Goal: Information Seeking & Learning: Find specific fact

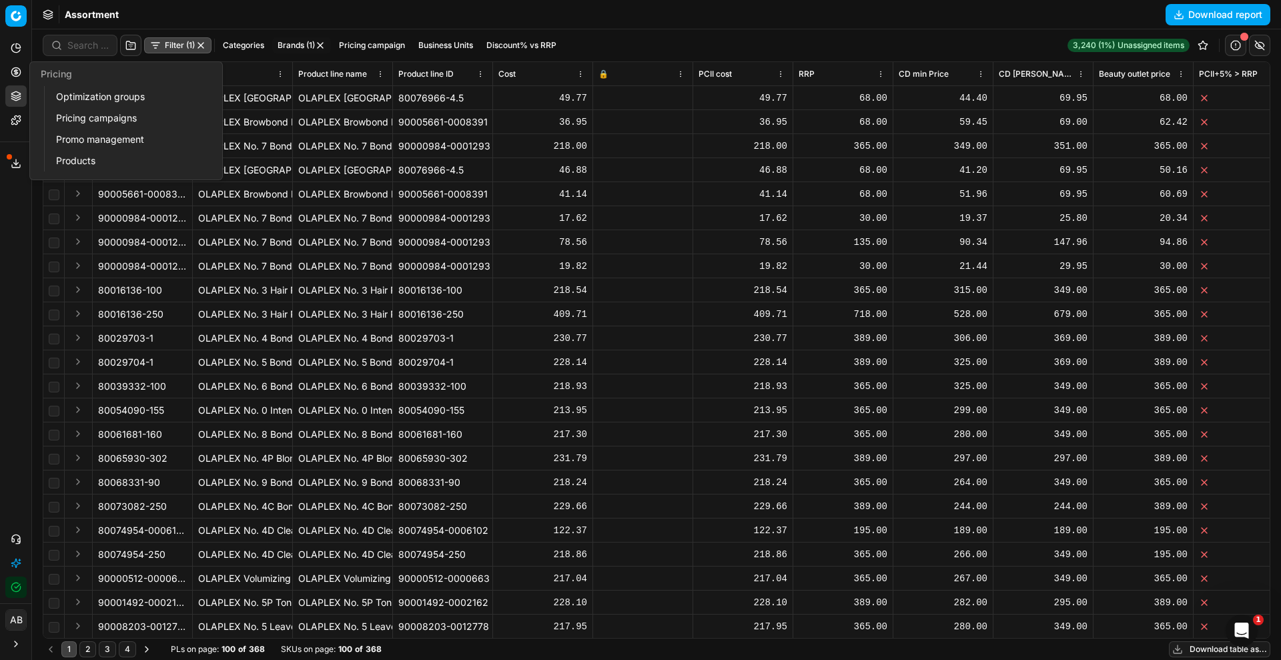
click at [65, 96] on link "Optimization groups" at bounding box center [129, 96] width 156 height 19
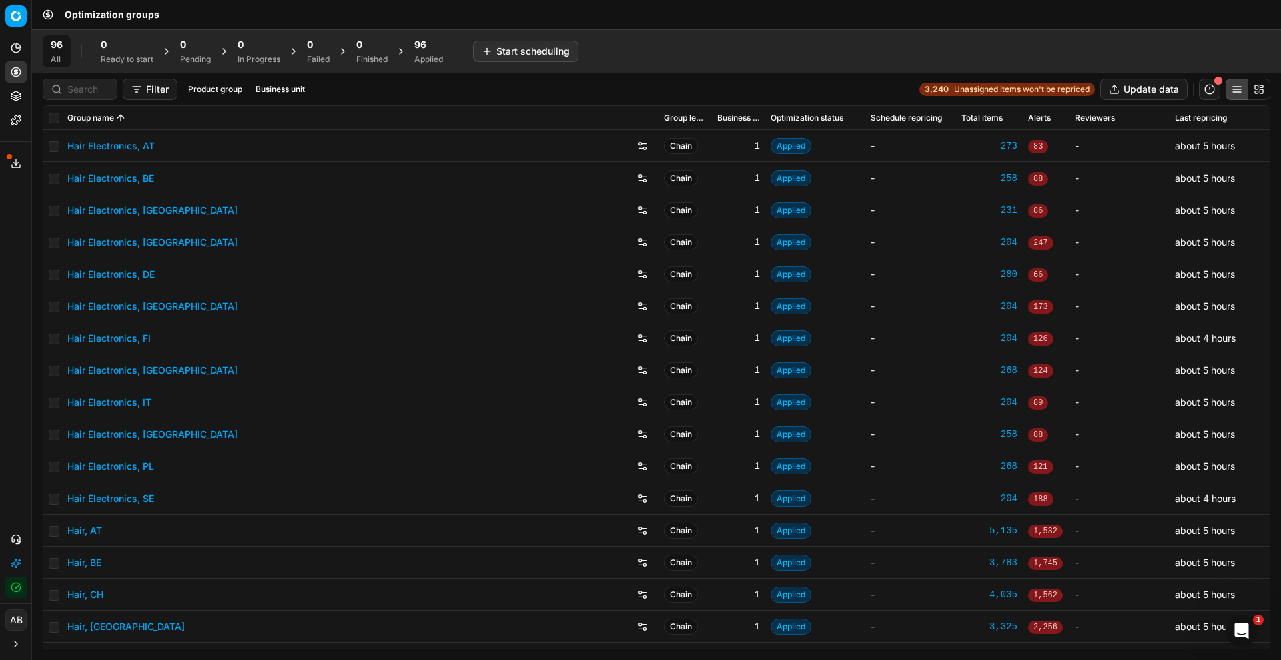
click at [109, 91] on div at bounding box center [80, 89] width 75 height 21
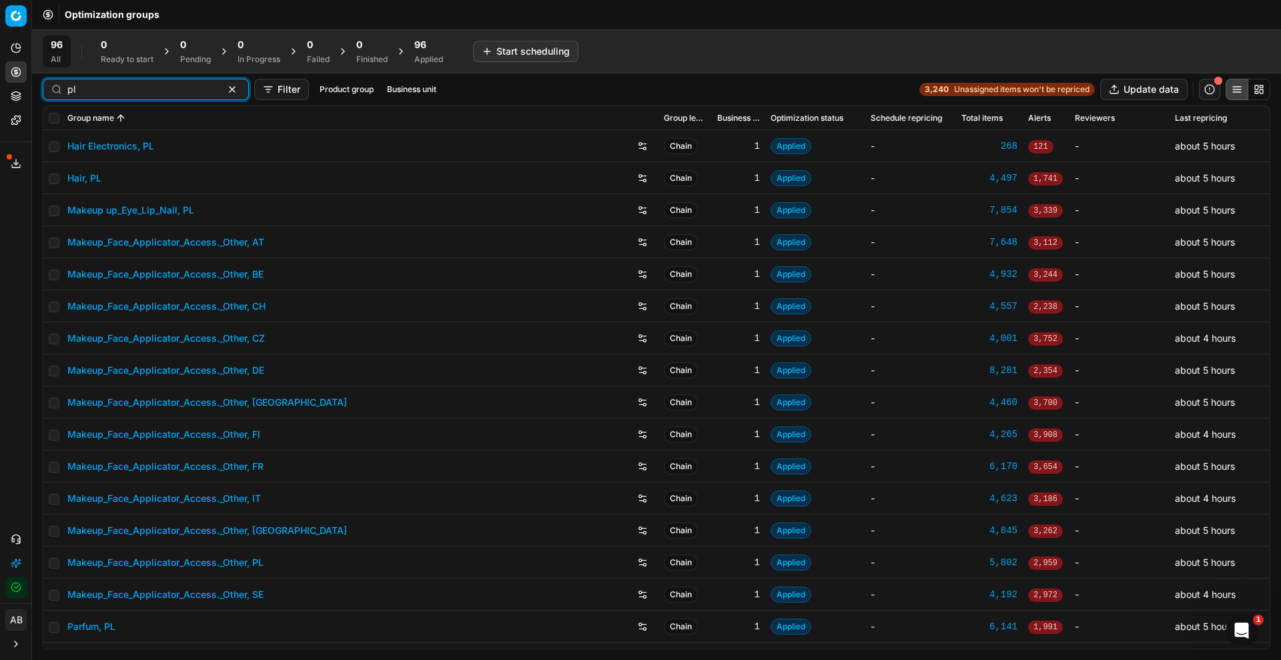
scroll to position [90, 0]
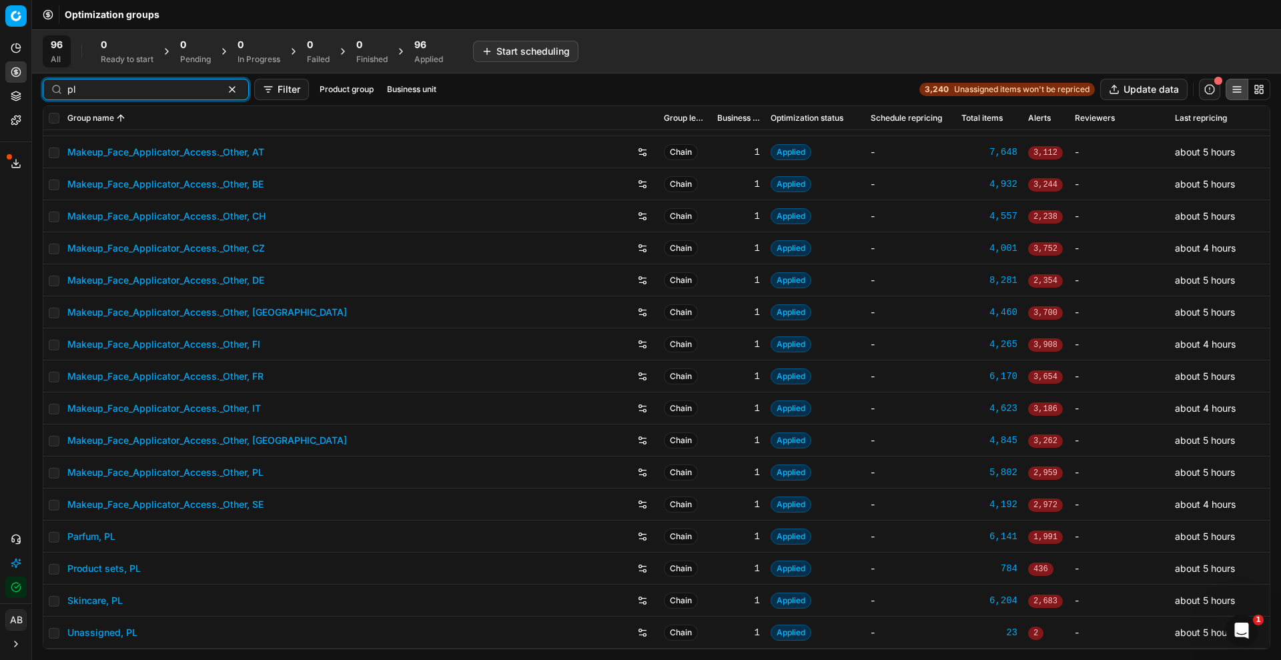
type input "pl"
click at [97, 422] on link "Parfum, PL" at bounding box center [91, 536] width 48 height 13
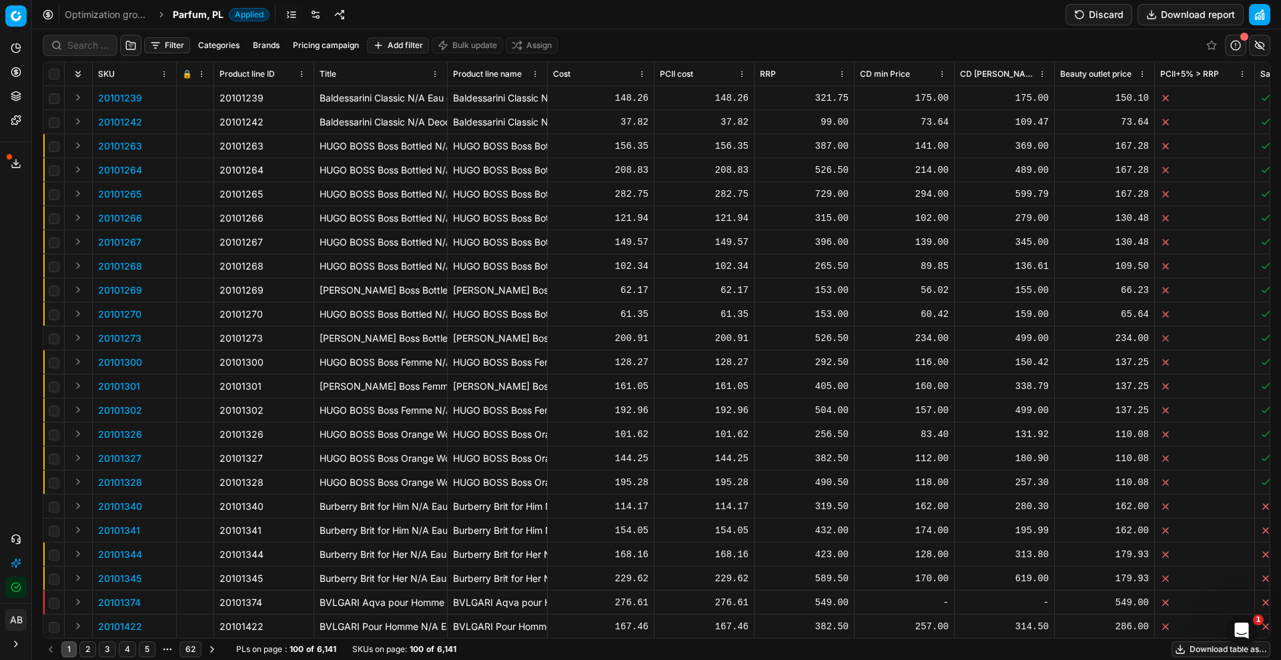
click at [85, 37] on div at bounding box center [80, 45] width 75 height 21
paste input "80052530-75"
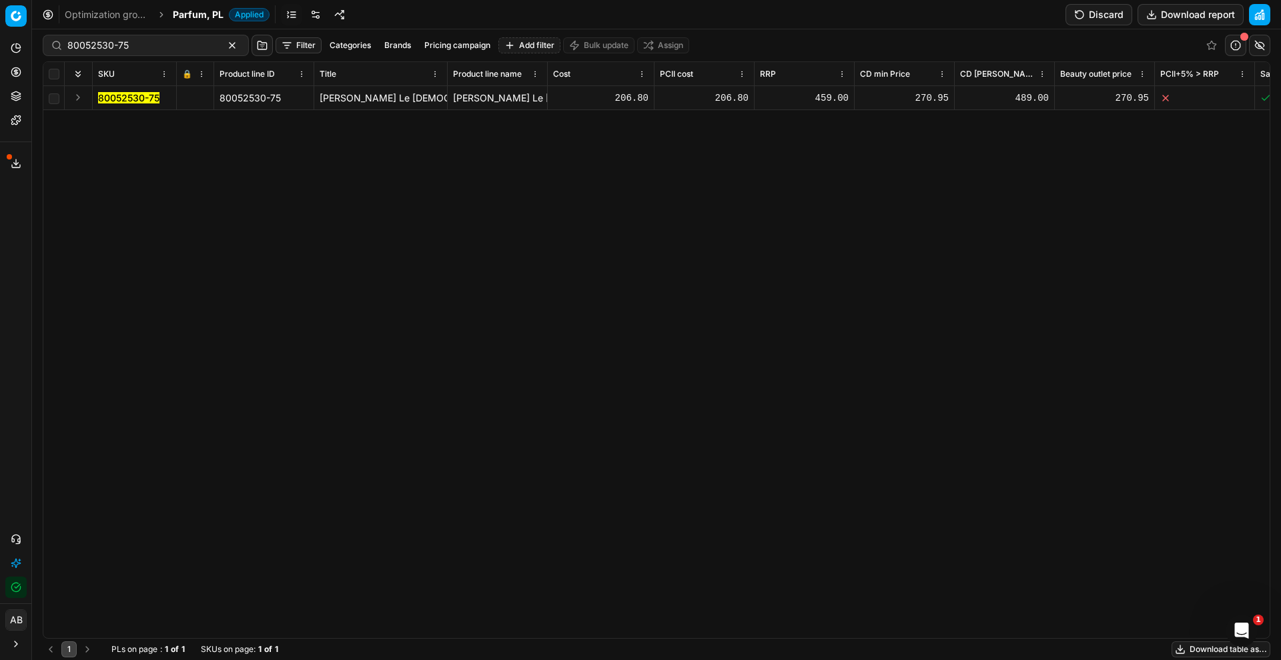
click at [152, 97] on mark "80052530-75" at bounding box center [128, 97] width 61 height 11
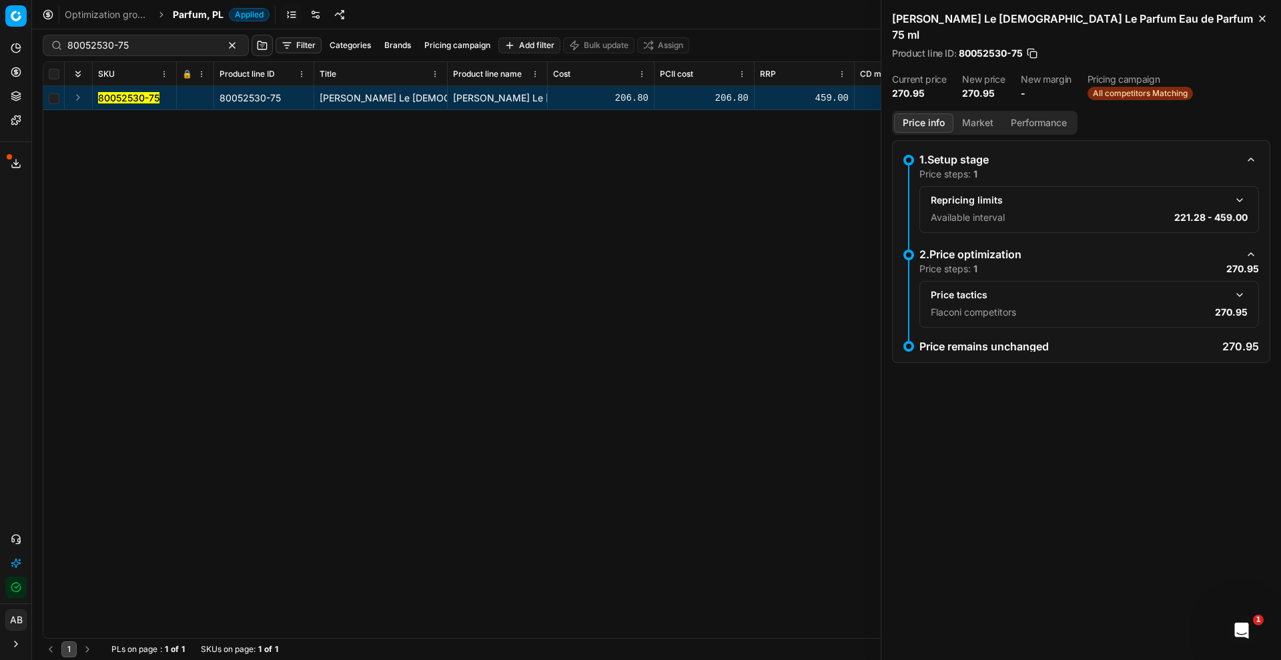
click at [820, 287] on button "button" at bounding box center [1240, 295] width 16 height 16
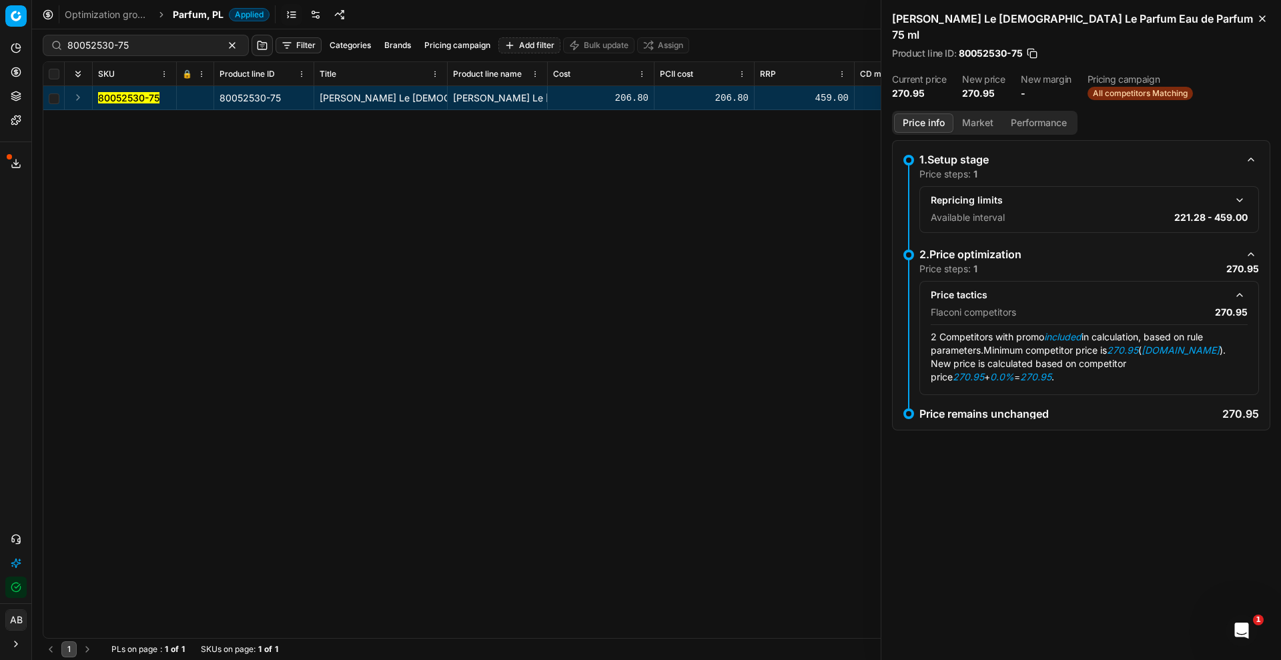
click at [820, 186] on div "Repricing limits Available interval 221.28 - 459.00" at bounding box center [1090, 209] width 340 height 47
click at [820, 113] on button "Market" at bounding box center [978, 122] width 49 height 19
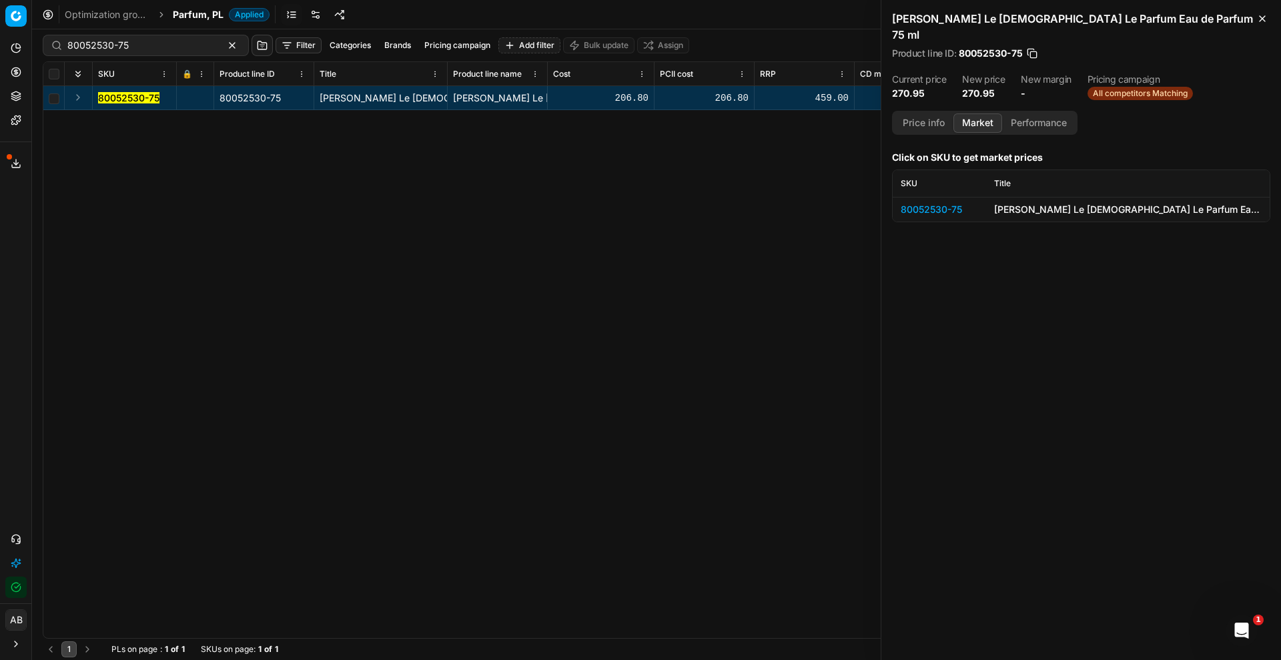
click at [820, 203] on div "80052530-75" at bounding box center [939, 209] width 77 height 13
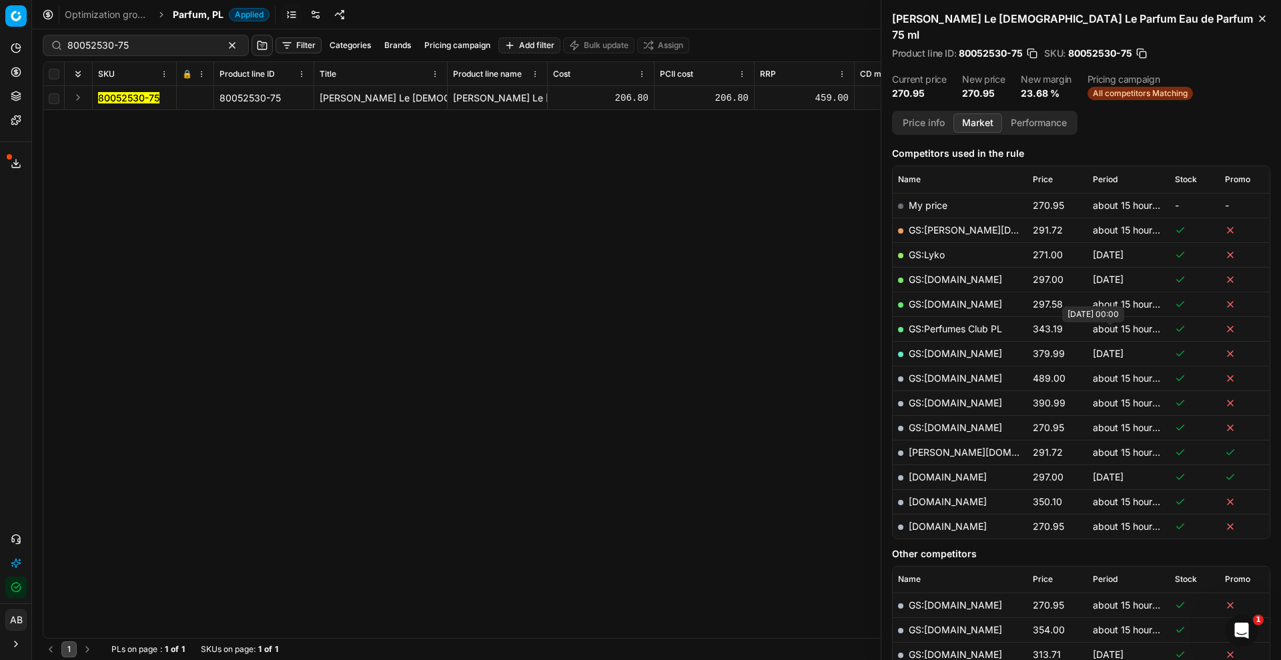
scroll to position [167, 0]
click at [820, 422] on td "[DOMAIN_NAME]" at bounding box center [960, 523] width 135 height 25
click at [820, 422] on link "[DOMAIN_NAME]" at bounding box center [948, 523] width 78 height 11
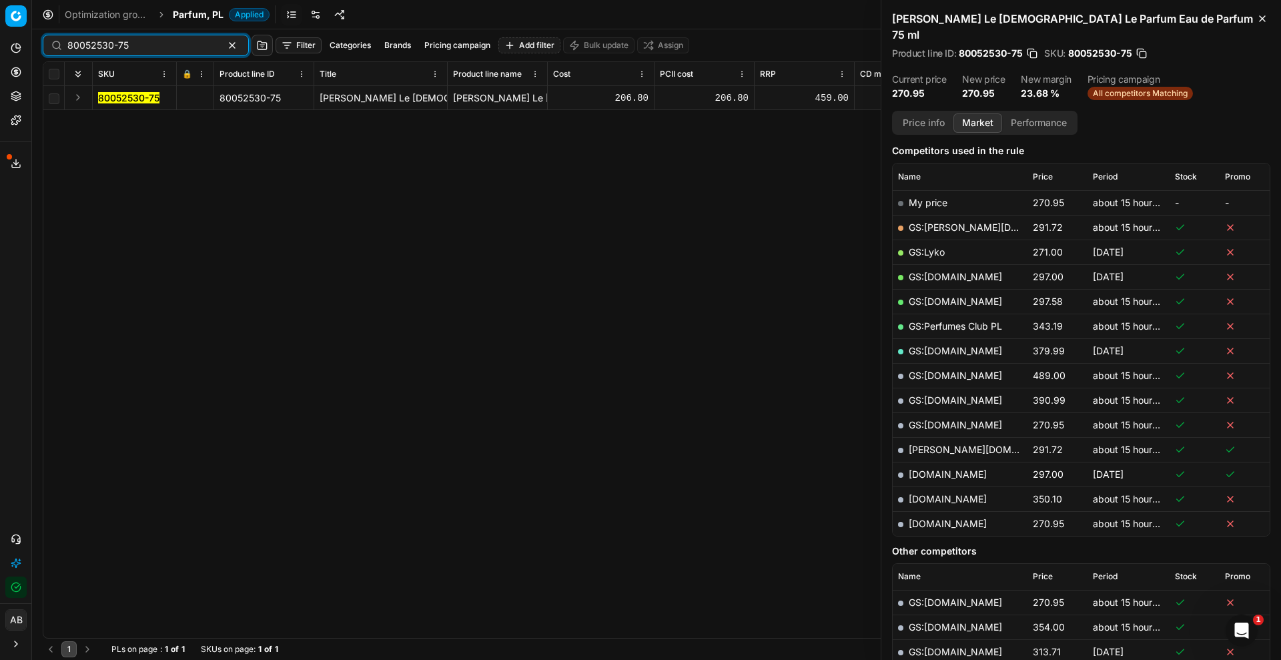
click at [115, 42] on input "80052530-75" at bounding box center [140, 45] width 146 height 13
paste input "[PERSON_NAME] Le [DEMOGRAPHIC_DATA] Le Parfum Eau de Parfum 75 ml"
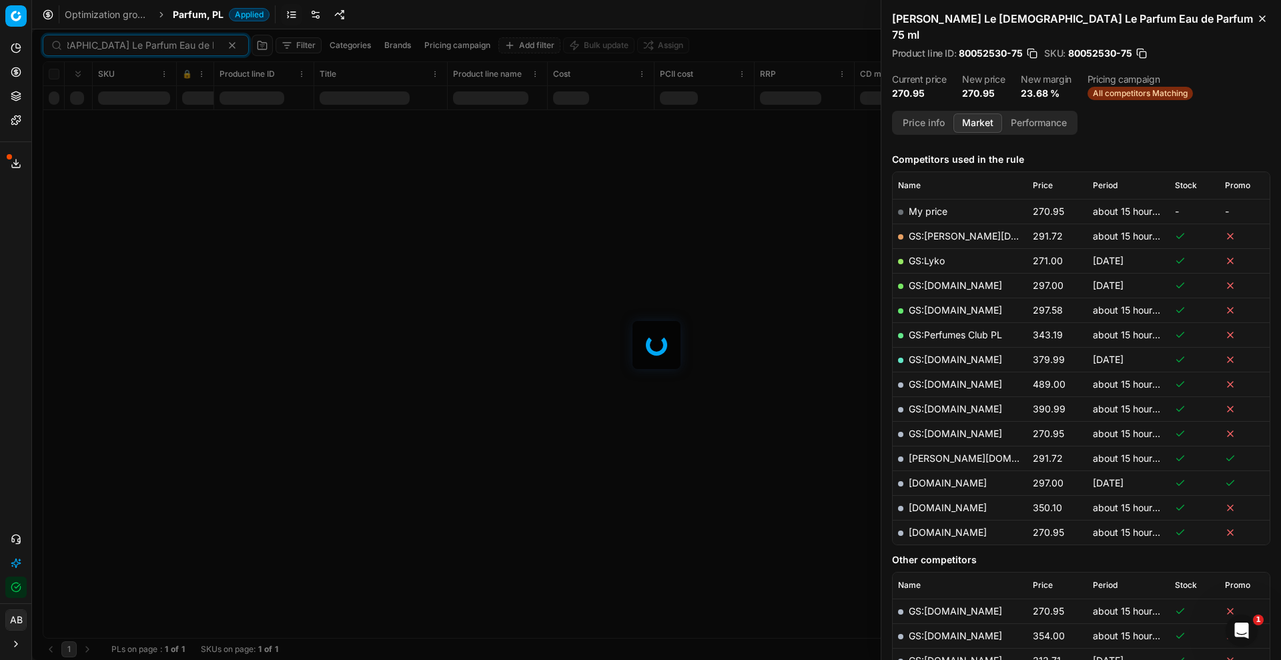
scroll to position [167, 0]
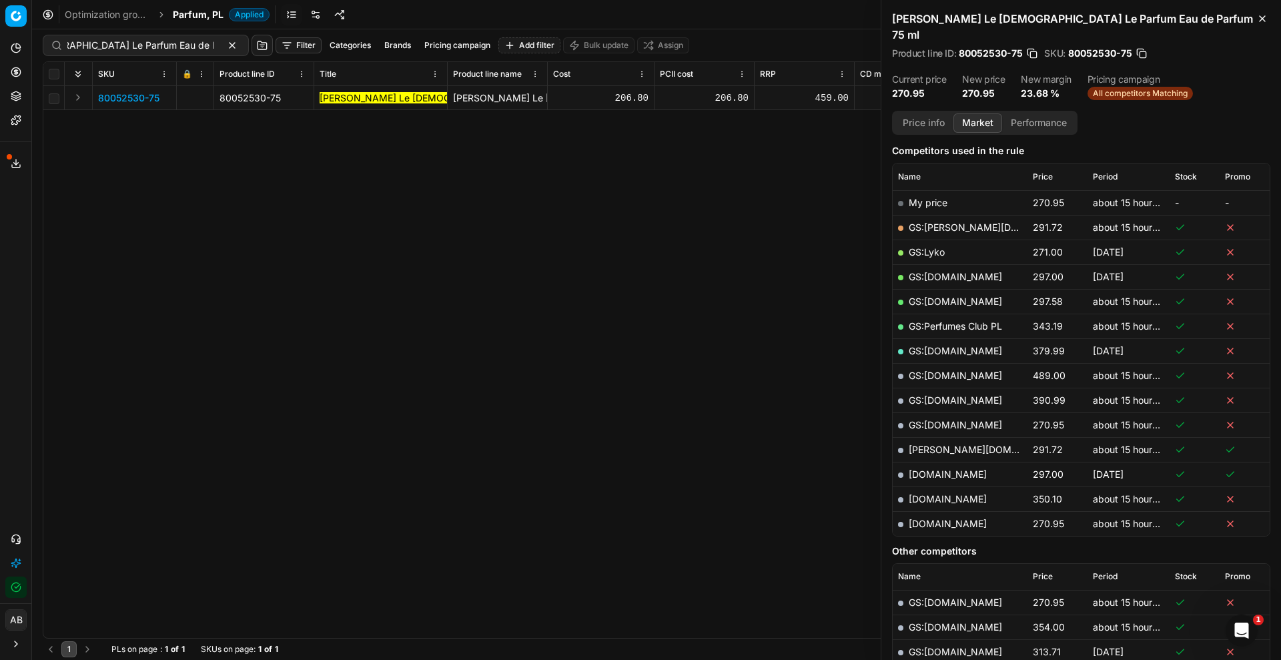
click at [145, 100] on span "80052530-75" at bounding box center [128, 97] width 61 height 13
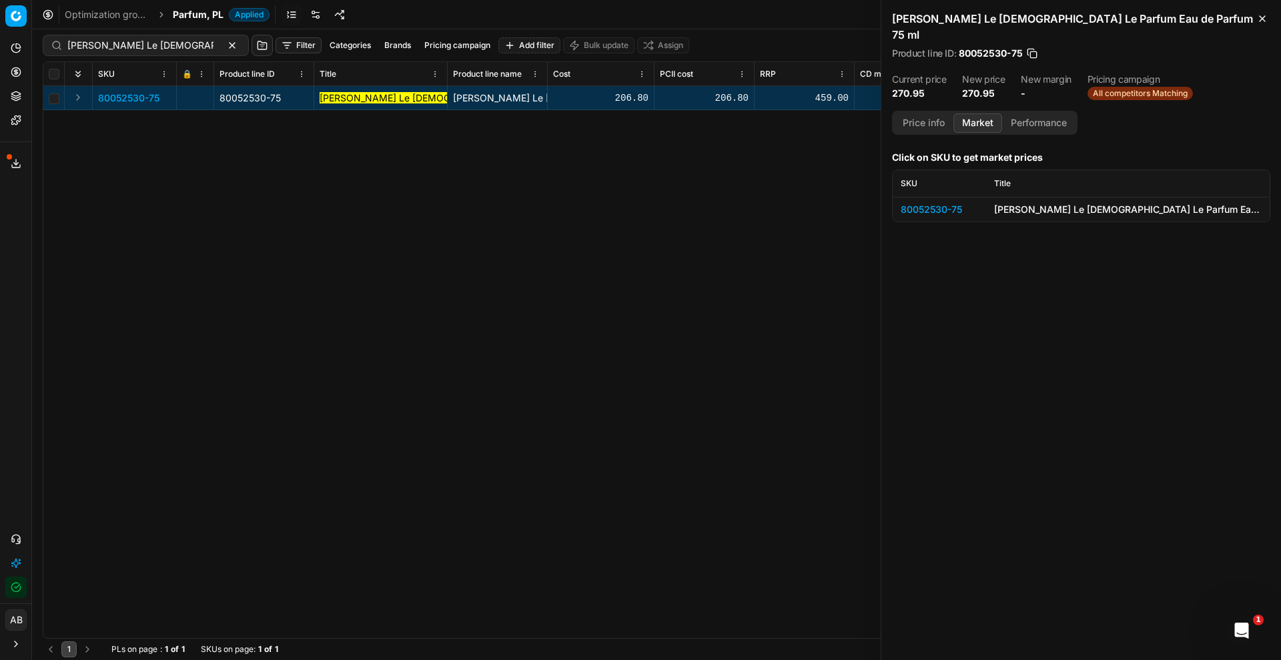
scroll to position [0, 0]
click at [820, 203] on div "80052530-75" at bounding box center [939, 209] width 77 height 13
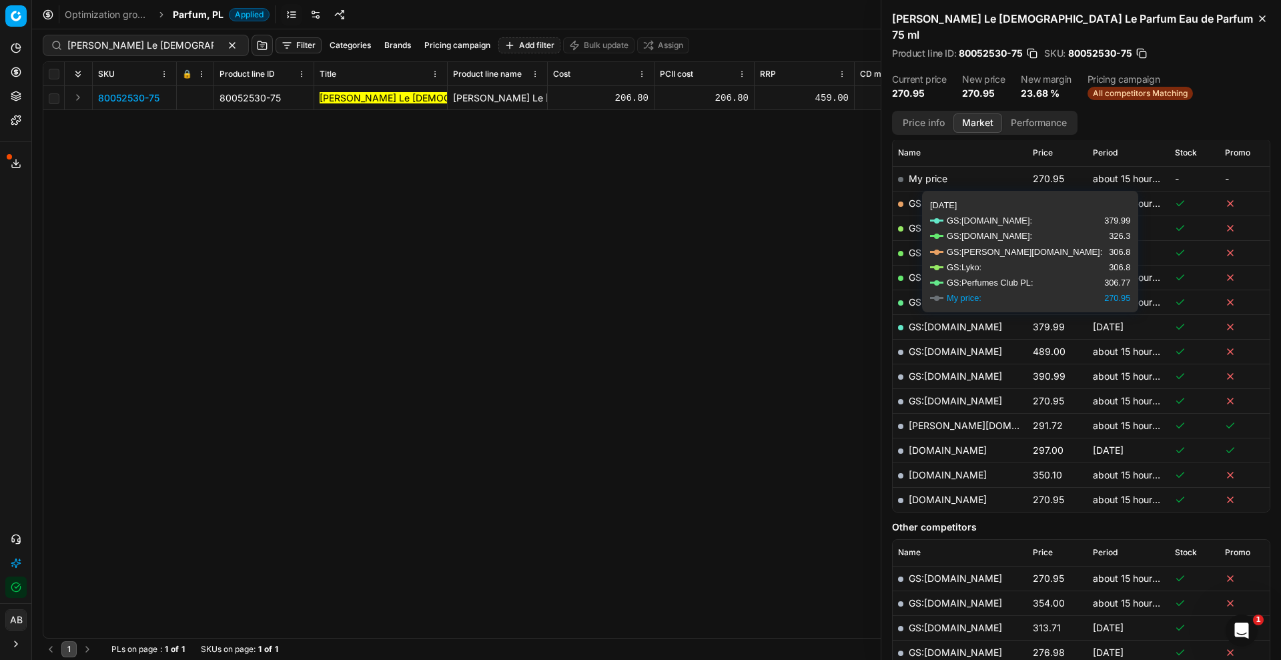
scroll to position [417, 0]
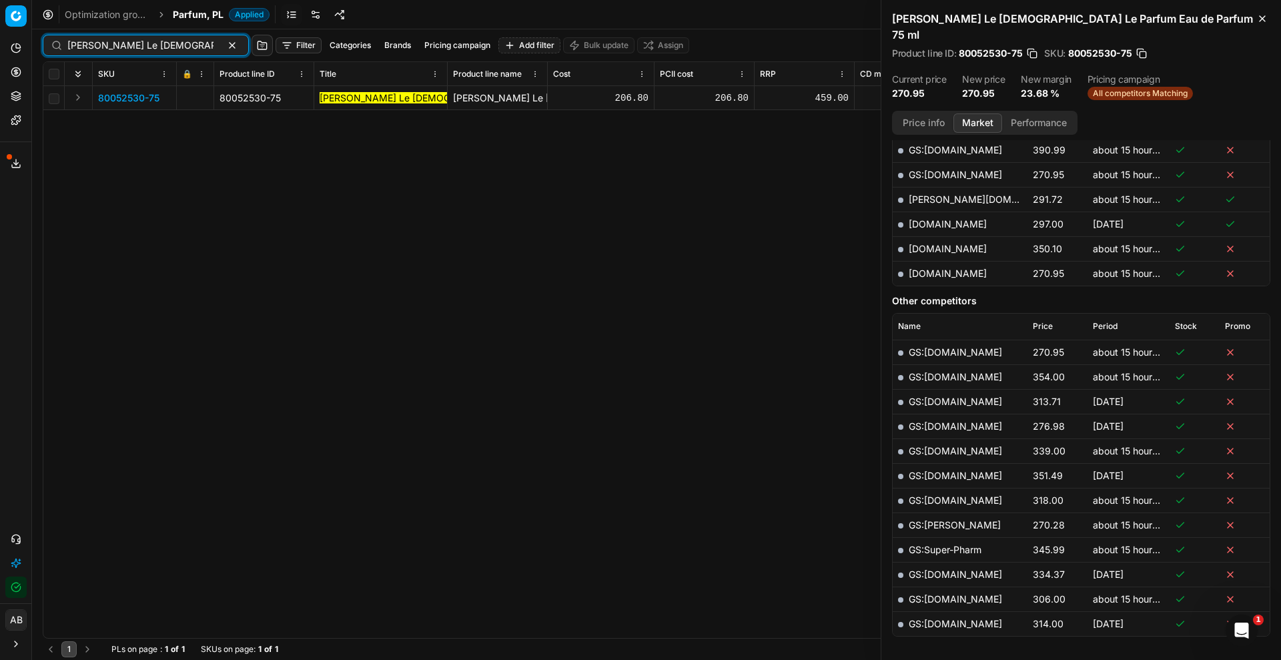
click at [123, 43] on input "[PERSON_NAME] Le [DEMOGRAPHIC_DATA] Le Parfum Eau de Parfum 75 ml" at bounding box center [140, 45] width 146 height 13
paste input "HUGO BOSS Boss Bottled Elixir Parfum 100"
type input "HUGO BOSS Boss Bottled Elixir Parfum 100 ml"
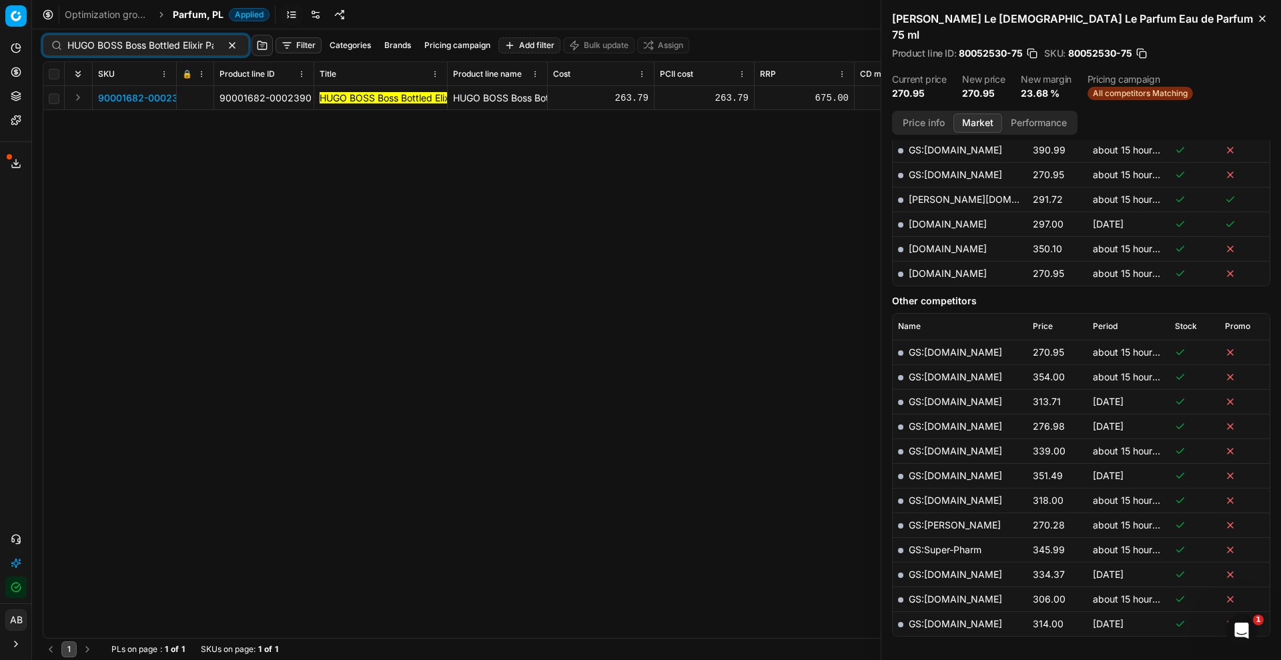
click at [148, 99] on span "90001682-0002390" at bounding box center [144, 97] width 92 height 13
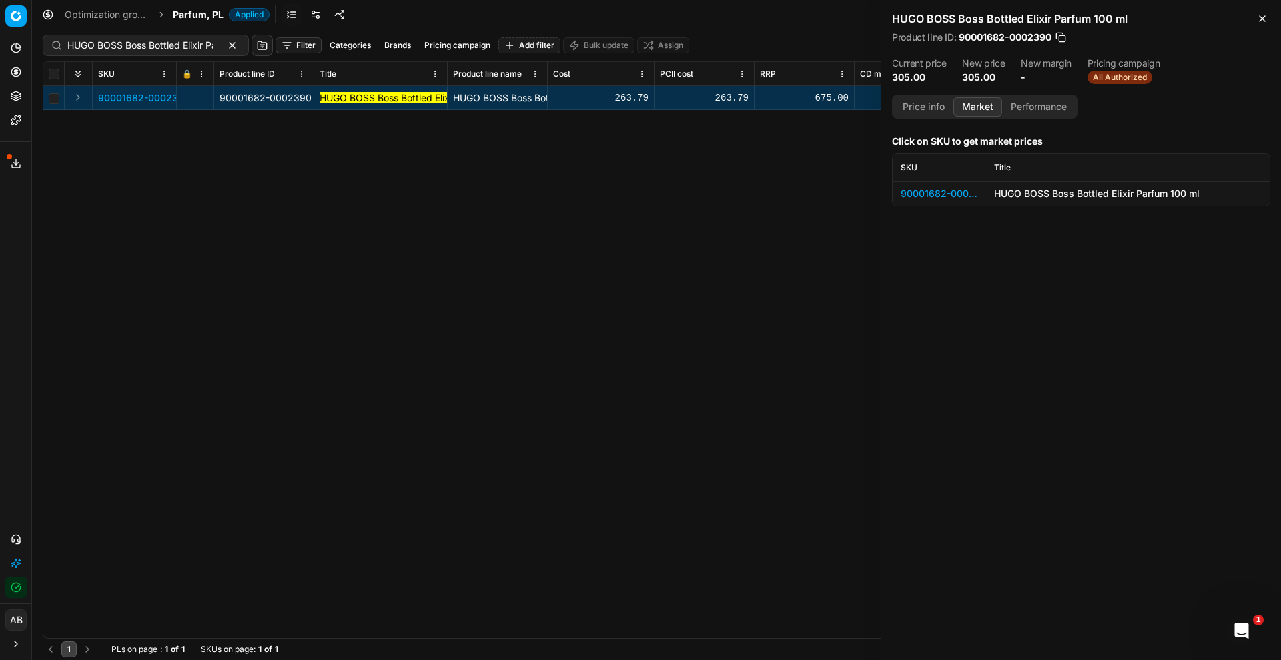
click at [820, 195] on div "90001682-0002390" at bounding box center [939, 193] width 77 height 13
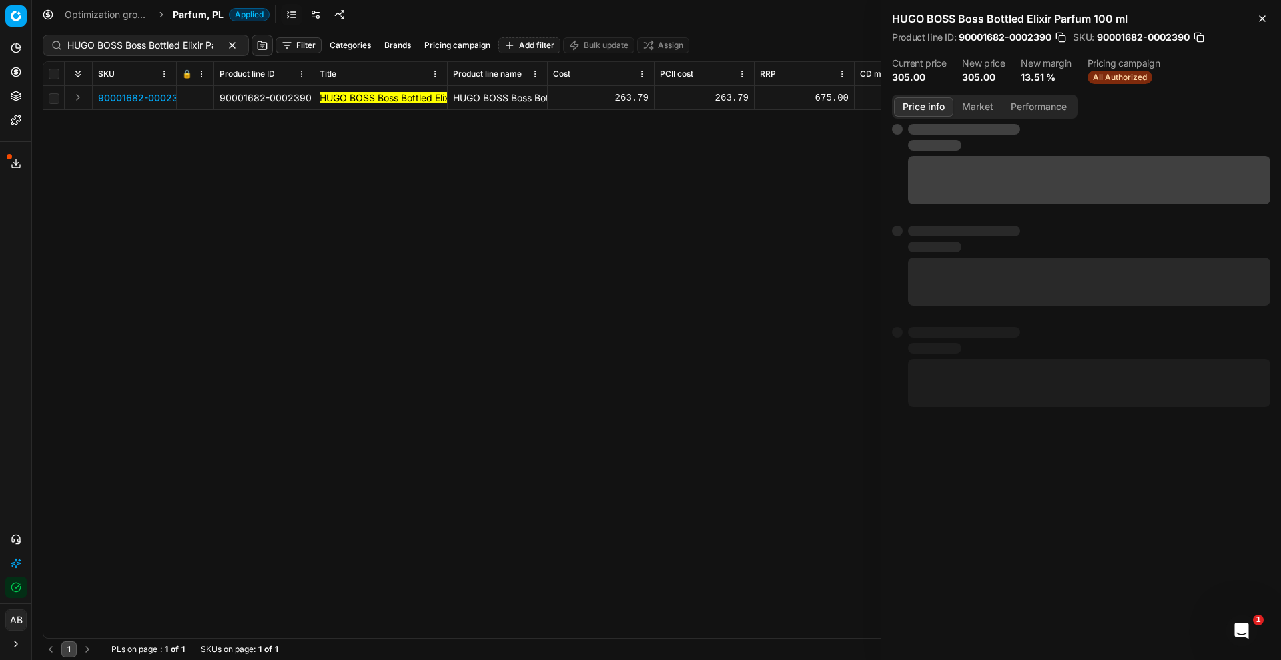
click at [820, 107] on button "Price info" at bounding box center [923, 106] width 59 height 19
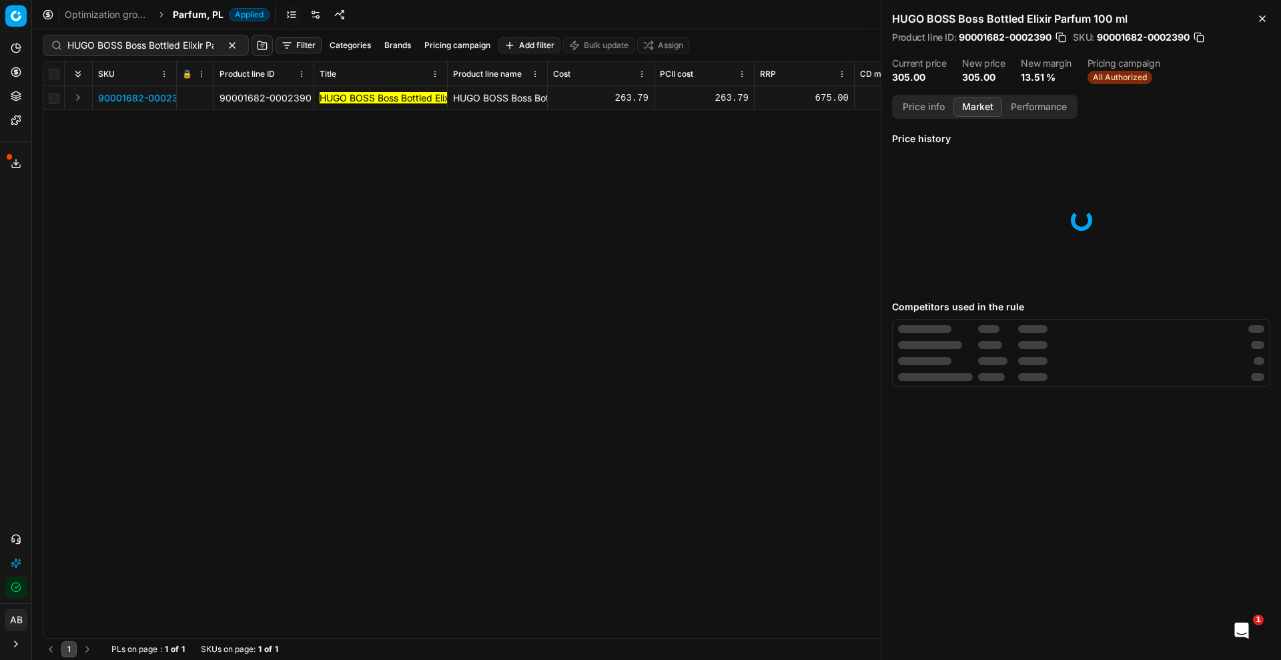
drag, startPoint x: 982, startPoint y: 107, endPoint x: 1006, endPoint y: 125, distance: 29.6
click at [820, 108] on button "Market" at bounding box center [978, 106] width 49 height 19
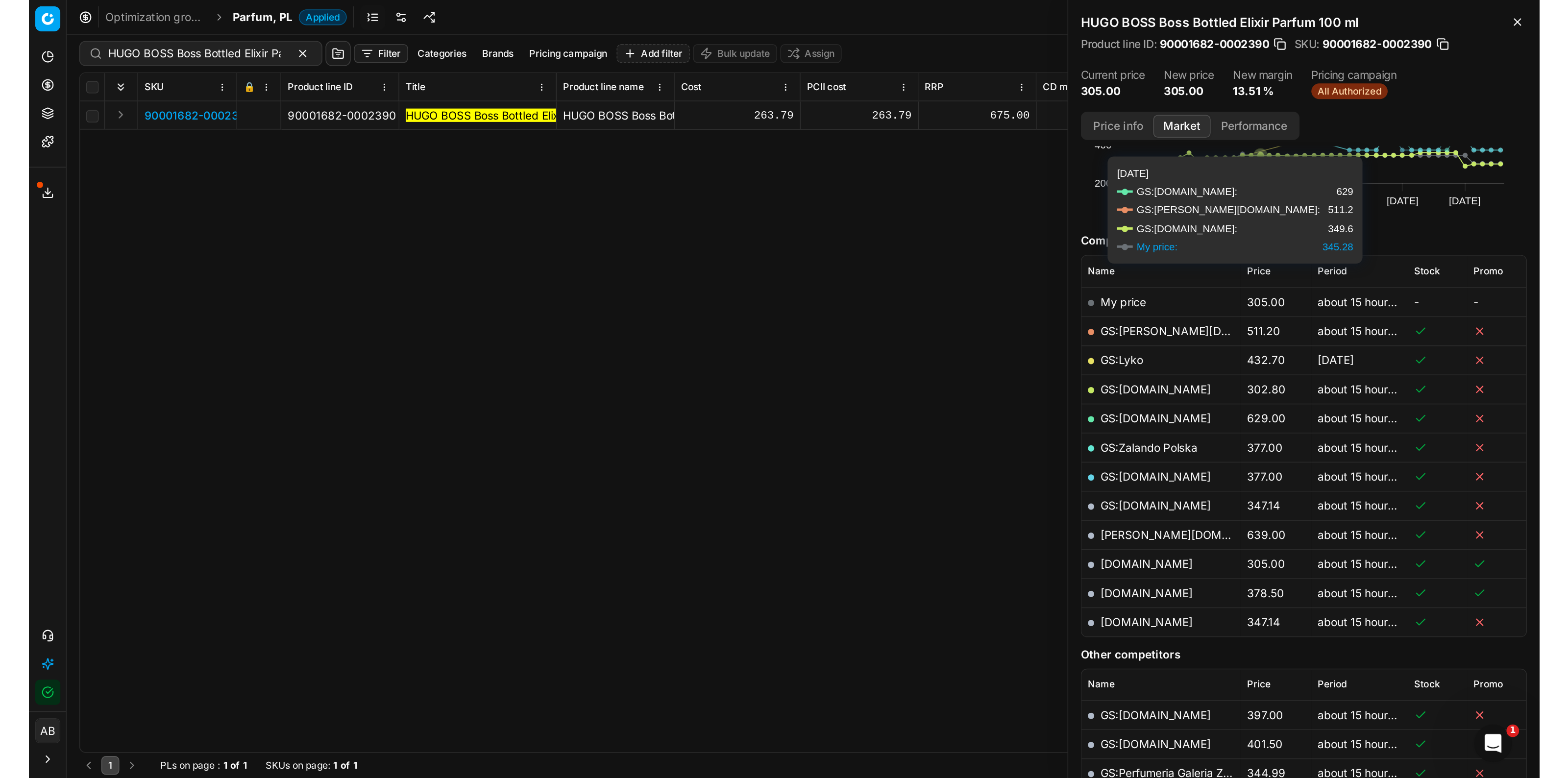
scroll to position [183, 0]
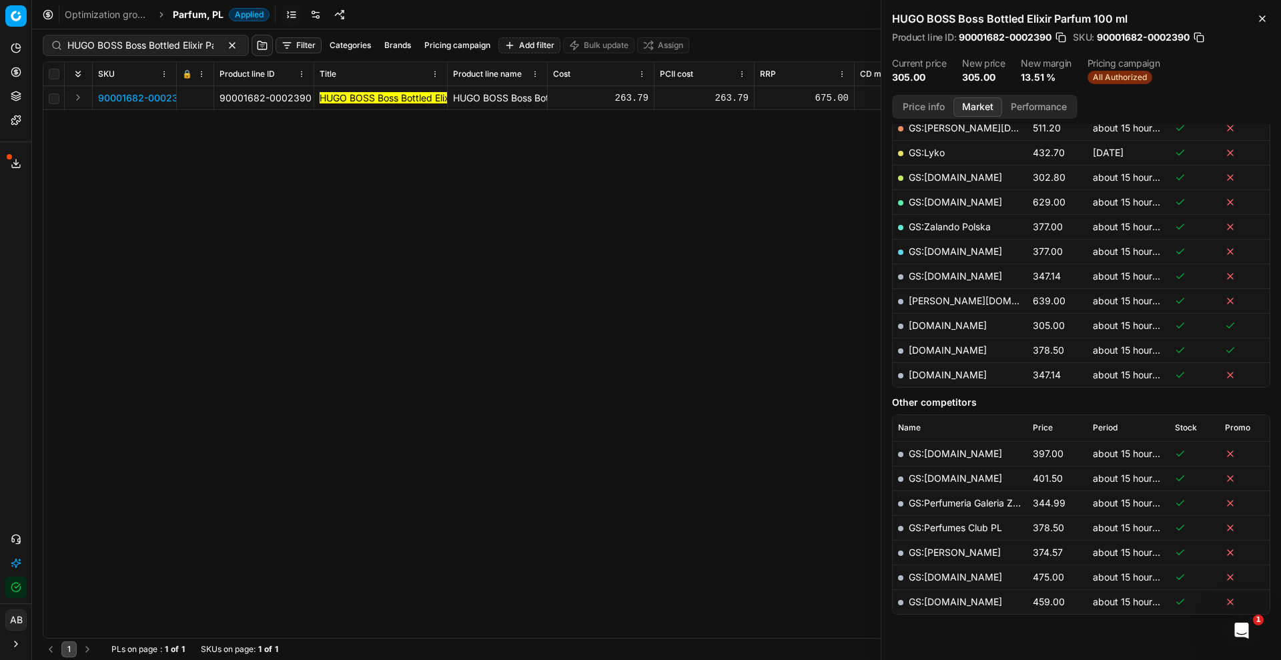
click at [820, 322] on link "[DOMAIN_NAME]" at bounding box center [948, 325] width 78 height 11
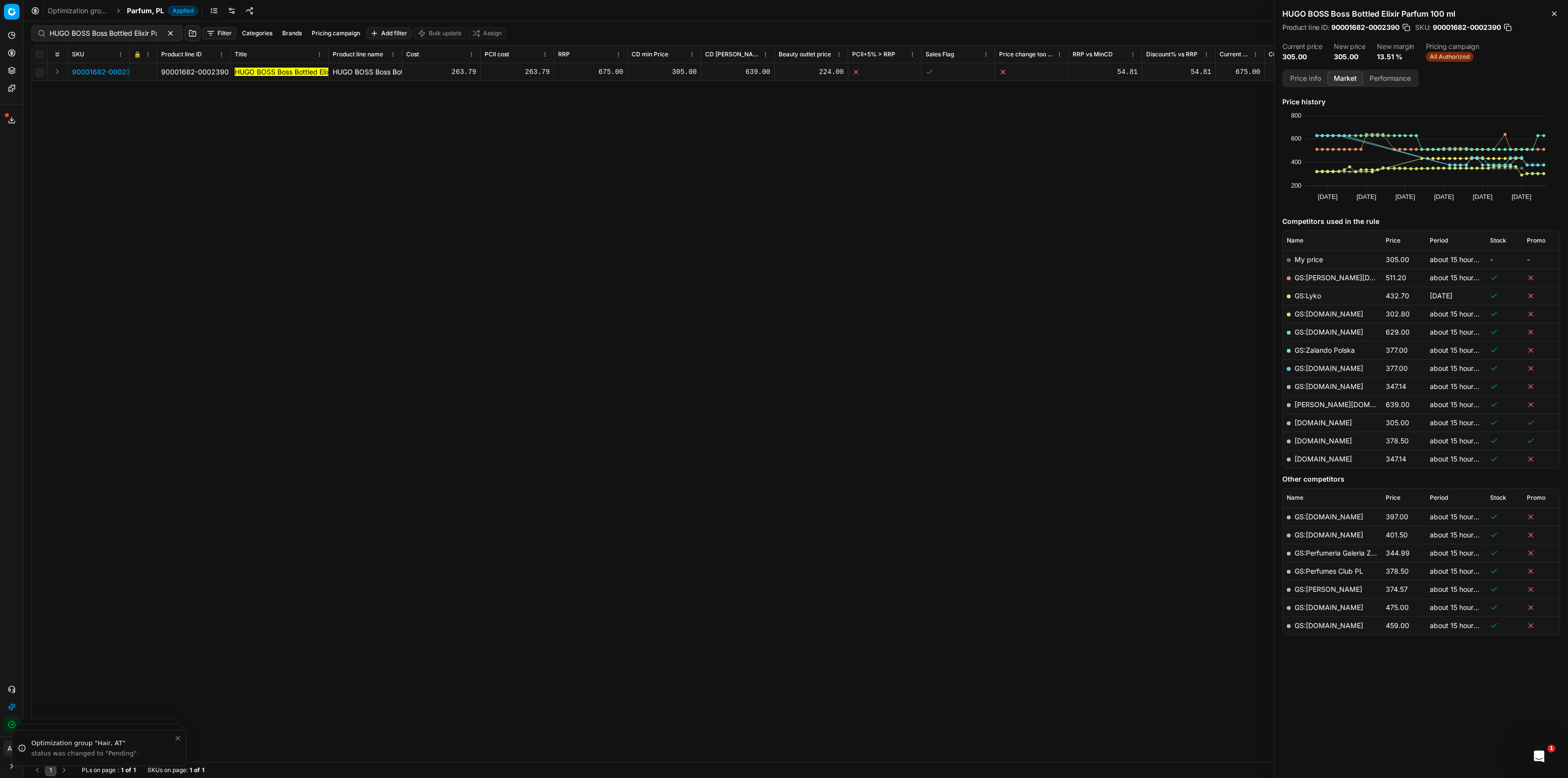
scroll to position [0, 0]
